Goal: Information Seeking & Learning: Understand process/instructions

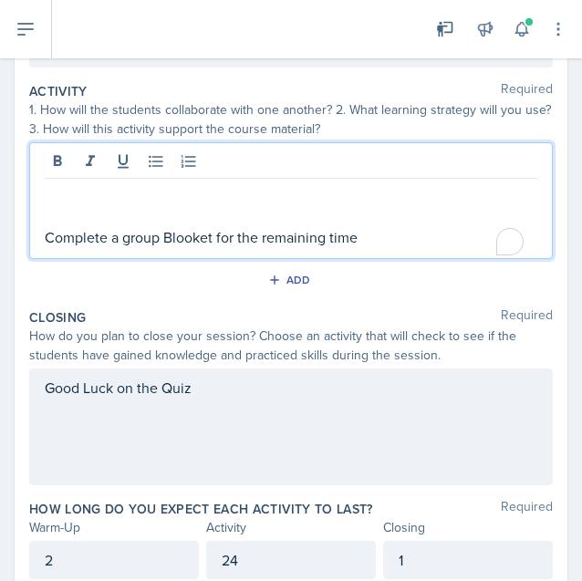
scroll to position [330, 0]
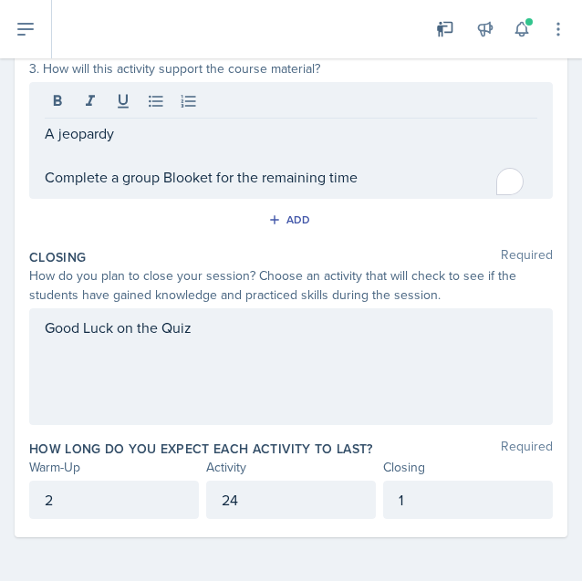
click at [246, 482] on div "24" at bounding box center [291, 500] width 170 height 38
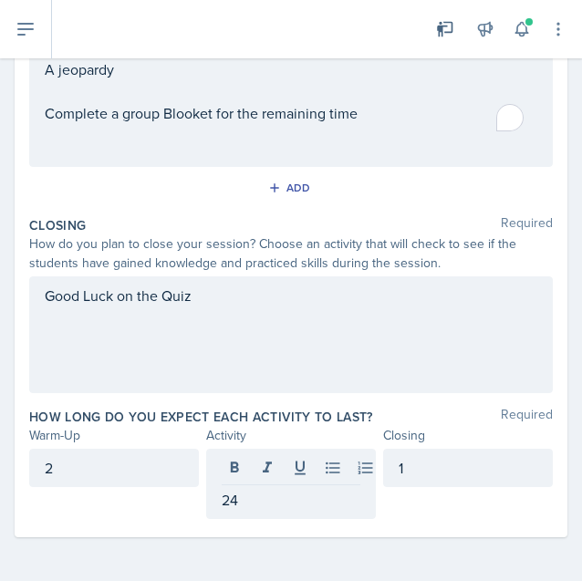
drag, startPoint x: 266, startPoint y: 486, endPoint x: 118, endPoint y: 503, distance: 149.6
click at [118, 503] on div "2 24 1" at bounding box center [291, 484] width 524 height 70
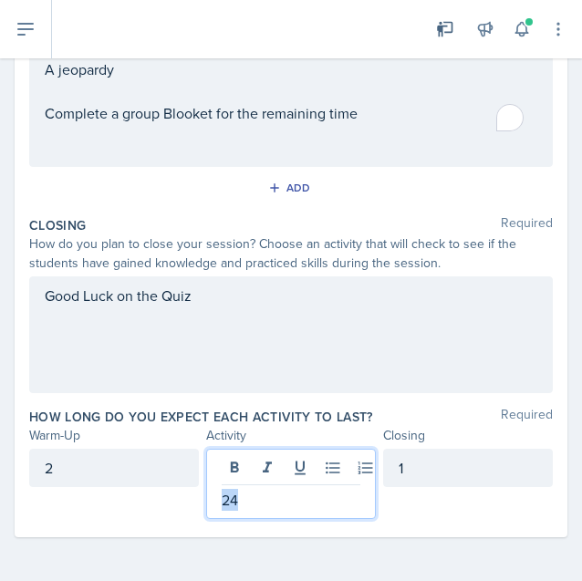
drag, startPoint x: 237, startPoint y: 508, endPoint x: 124, endPoint y: 515, distance: 113.4
click at [124, 515] on div "2 24 1" at bounding box center [291, 484] width 524 height 70
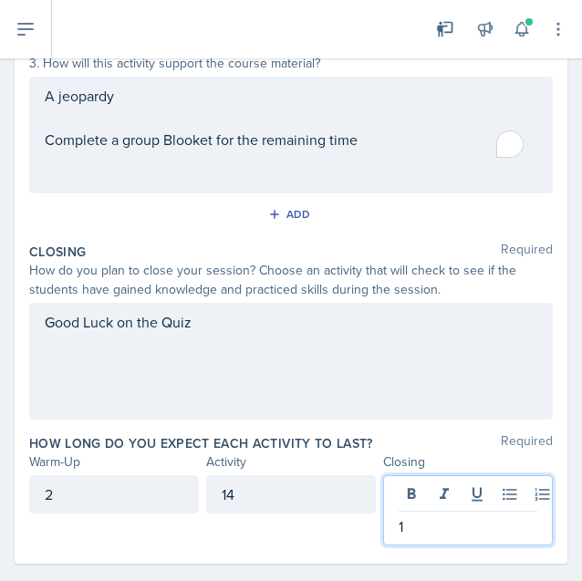
click at [417, 511] on div "1" at bounding box center [468, 510] width 170 height 70
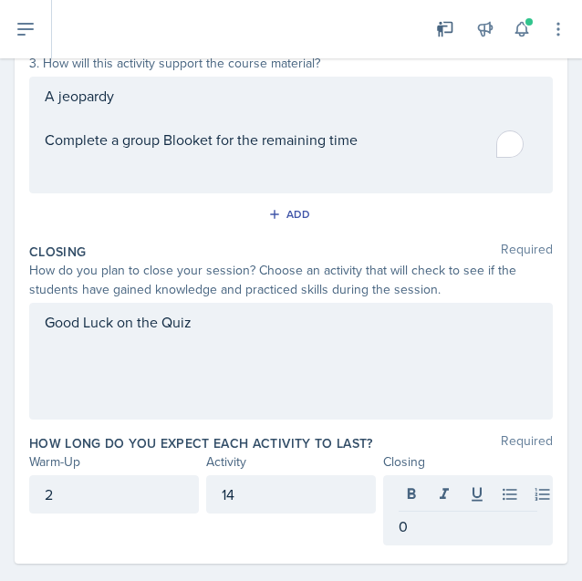
click at [108, 485] on div "2" at bounding box center [114, 494] width 170 height 38
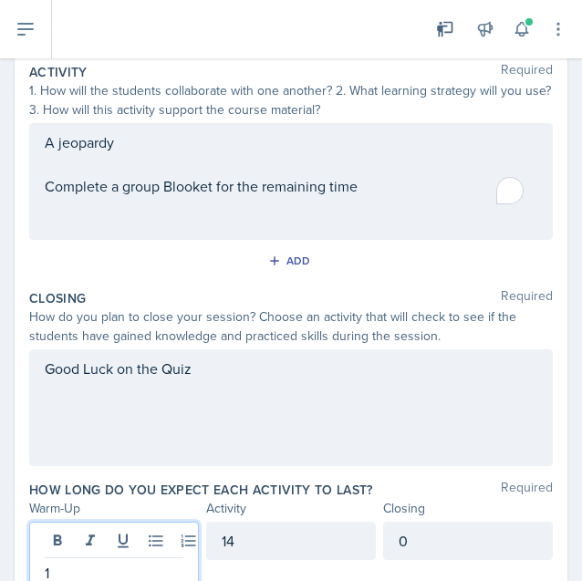
scroll to position [0, 0]
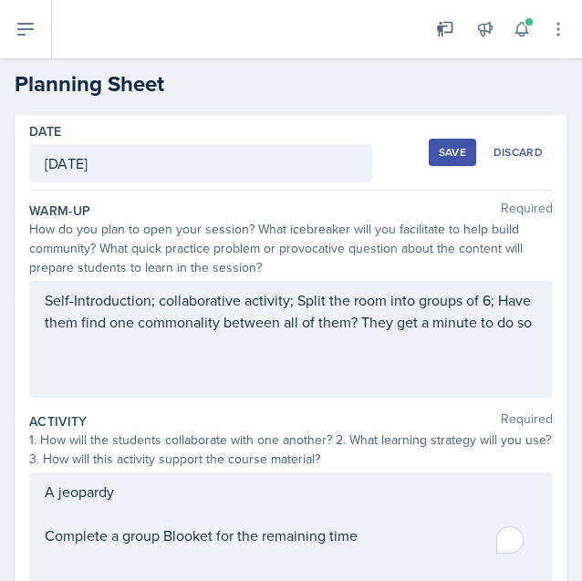
click at [108, 365] on div "Self-Introduction; collaborative activity; Split the room into groups of 6; Hav…" at bounding box center [291, 333] width 493 height 88
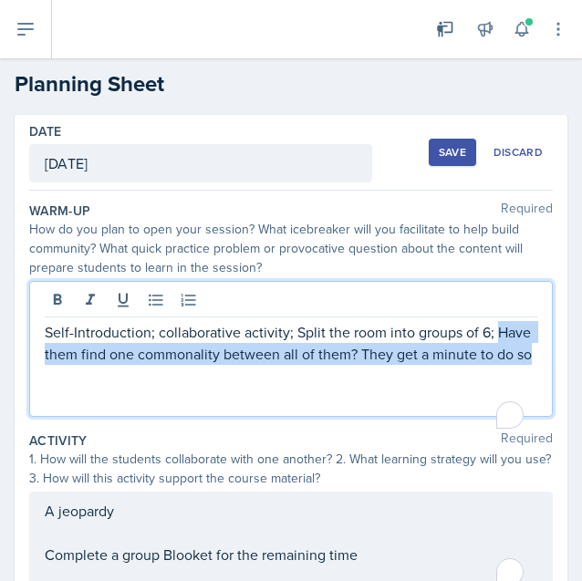
drag, startPoint x: 118, startPoint y: 382, endPoint x: 43, endPoint y: 358, distance: 78.8
click at [43, 358] on div "Self-Introduction; collaborative activity; Split the room into groups of 6; Hav…" at bounding box center [291, 349] width 524 height 136
click at [108, 365] on p "Self-Introduction; collaborative activity; Split the room into groups of 6; Hav…" at bounding box center [291, 343] width 493 height 44
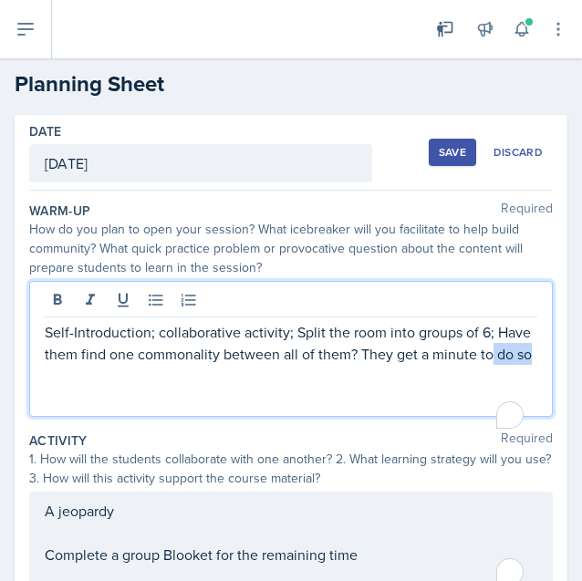
drag, startPoint x: 120, startPoint y: 376, endPoint x: 56, endPoint y: 368, distance: 64.4
click at [56, 365] on p "Self-Introduction; collaborative activity; Split the room into groups of 6; Hav…" at bounding box center [291, 343] width 493 height 44
click at [130, 365] on p "Self-Introduction; collaborative activity; Split the room into groups of 6; Hav…" at bounding box center [291, 343] width 493 height 44
drag, startPoint x: 130, startPoint y: 378, endPoint x: 99, endPoint y: 374, distance: 30.3
click at [99, 365] on p "Self-Introduction; collaborative activity; Split the room into groups of 6; Hav…" at bounding box center [291, 343] width 493 height 44
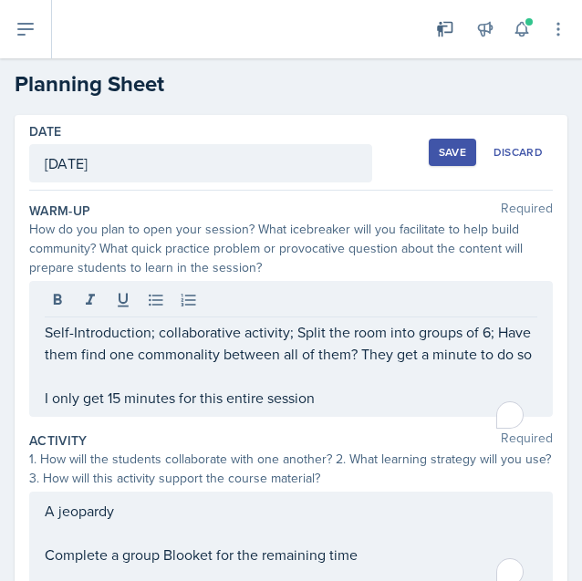
click at [270, 240] on div "How do you plan to open your session? What icebreaker will you facilitate to he…" at bounding box center [291, 248] width 524 height 57
